Goal: Transaction & Acquisition: Book appointment/travel/reservation

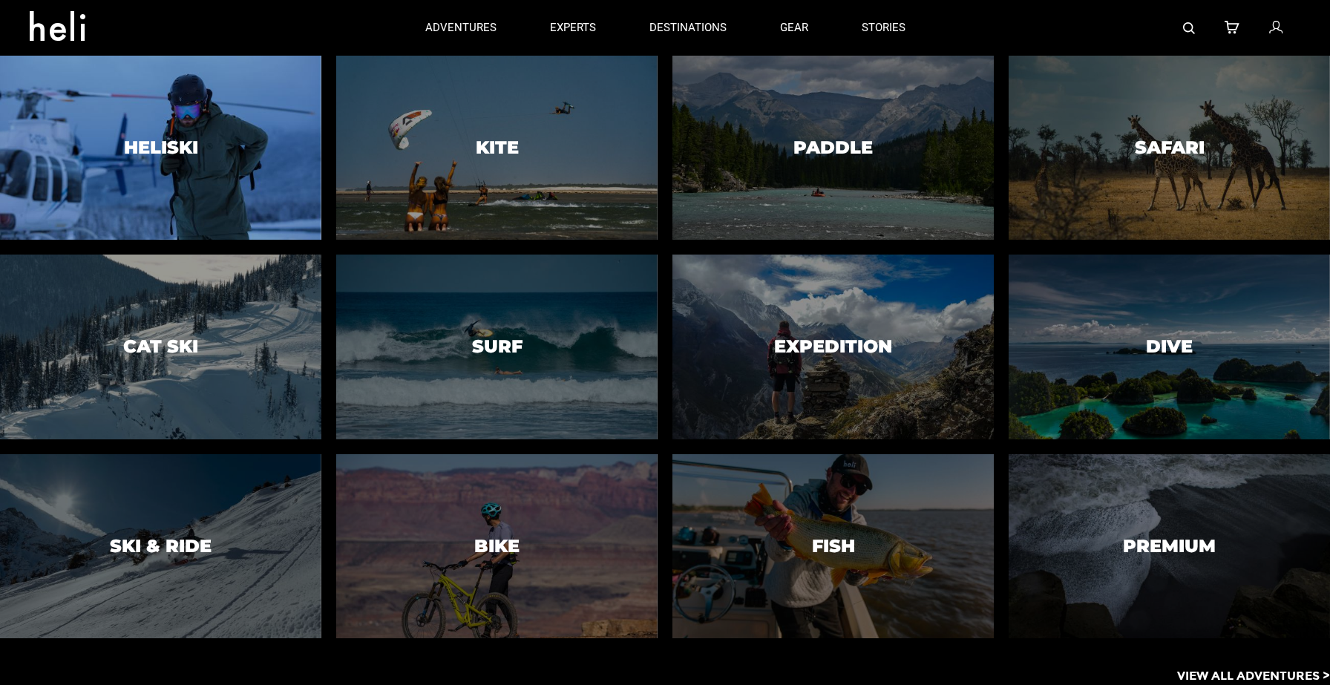
click at [259, 154] on div at bounding box center [161, 148] width 328 height 188
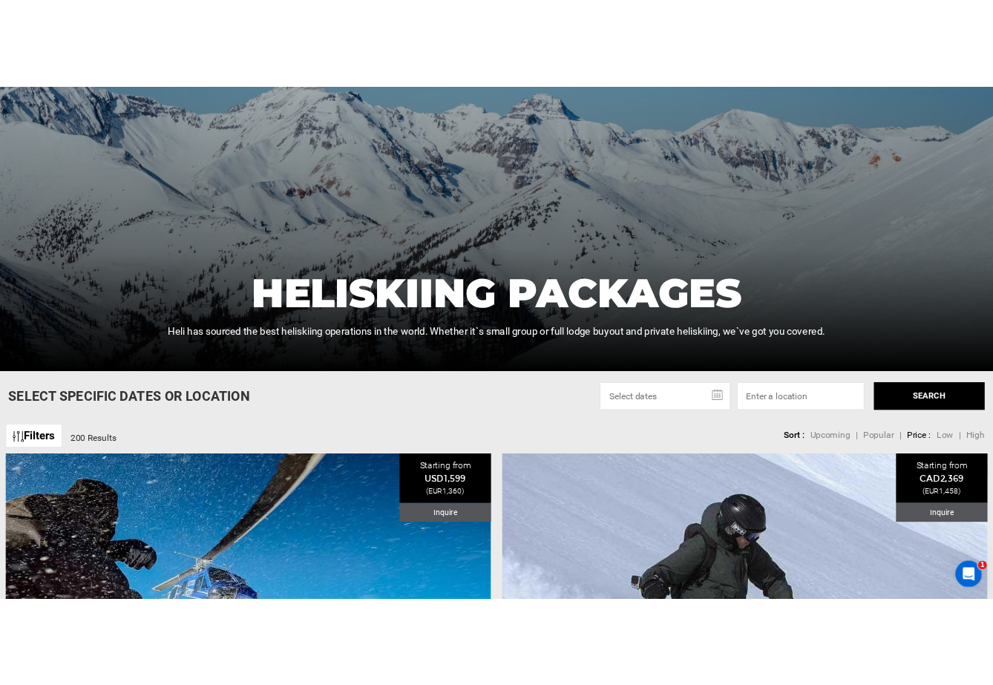
scroll to position [227, 0]
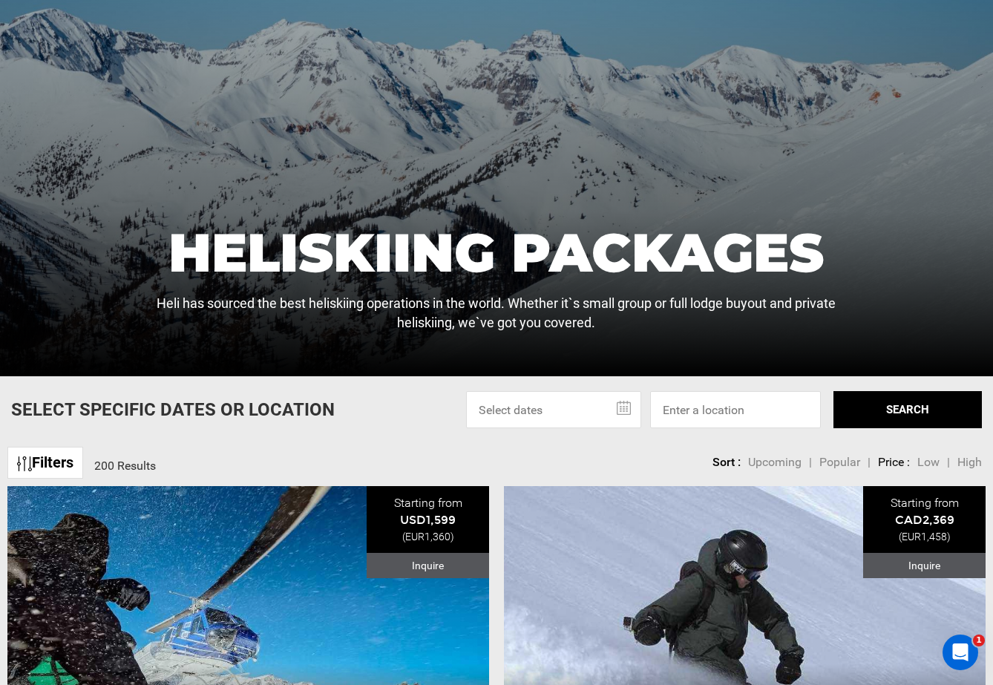
click at [382, 456] on div "Filters 200 Results sortby Sort Upcoming Popular Price: Low to High Price : Hig…" at bounding box center [496, 456] width 993 height 32
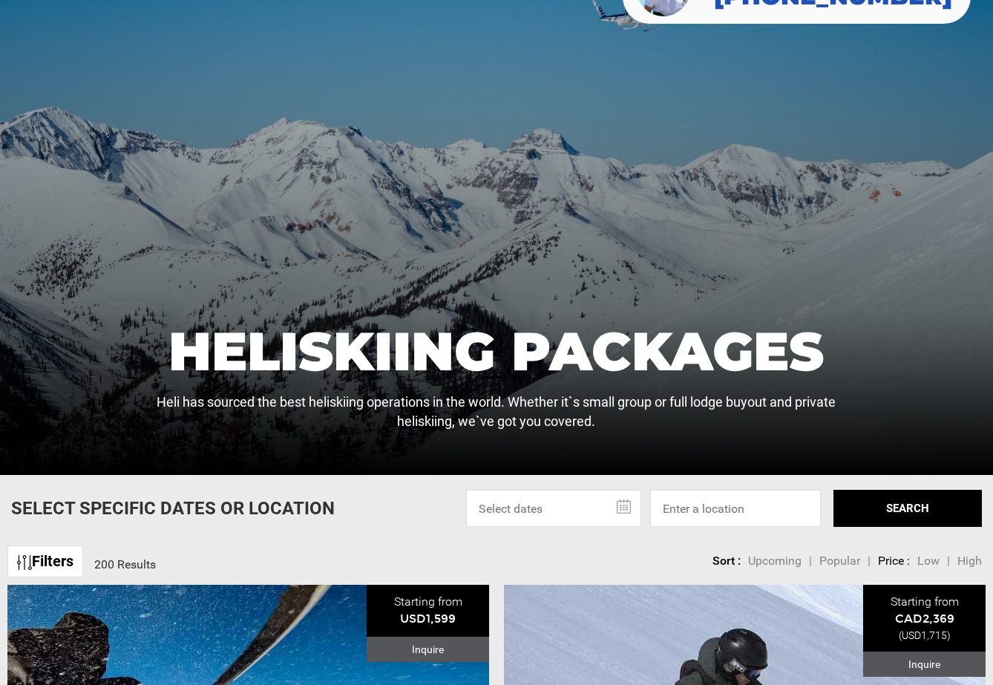
scroll to position [158, 0]
